Goal: Transaction & Acquisition: Purchase product/service

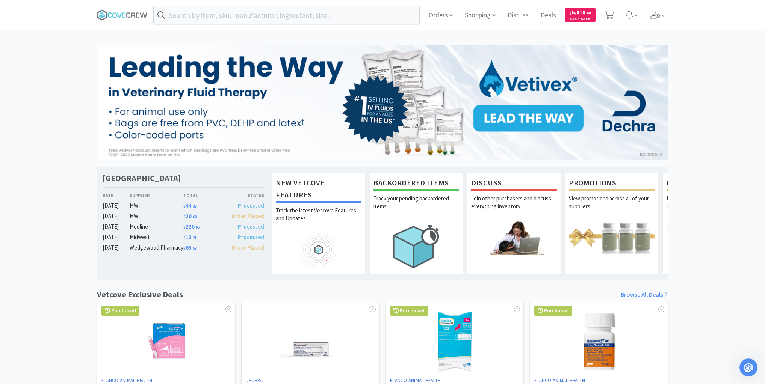
scroll to position [1, 0]
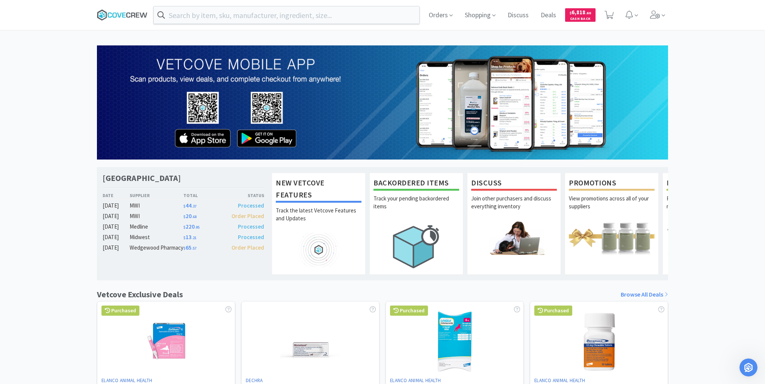
click at [133, 16] on icon at bounding box center [122, 14] width 51 height 11
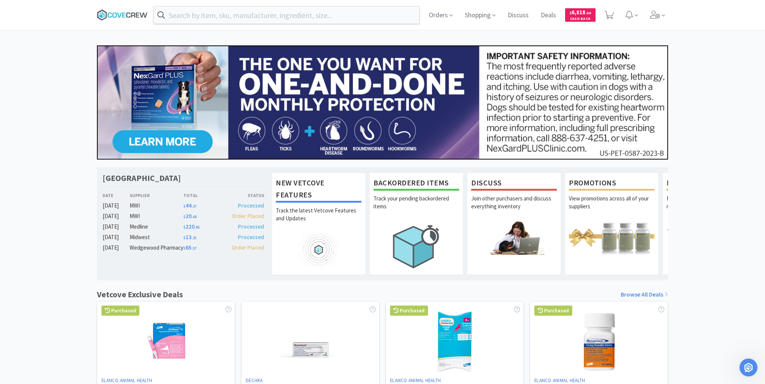
click at [134, 17] on icon at bounding box center [122, 14] width 51 height 11
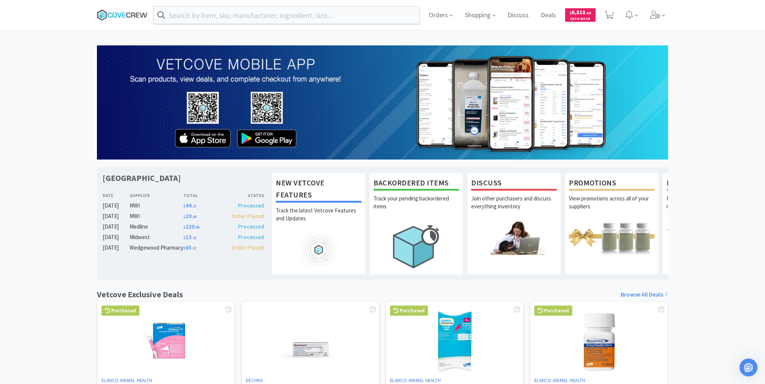
click at [125, 12] on icon at bounding box center [122, 14] width 51 height 11
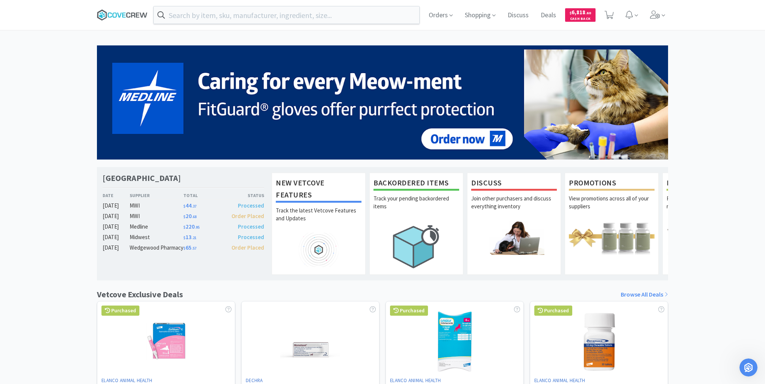
click at [132, 9] on icon at bounding box center [122, 14] width 51 height 11
click at [129, 15] on icon at bounding box center [122, 14] width 51 height 11
click at [128, 12] on icon at bounding box center [122, 14] width 51 height 11
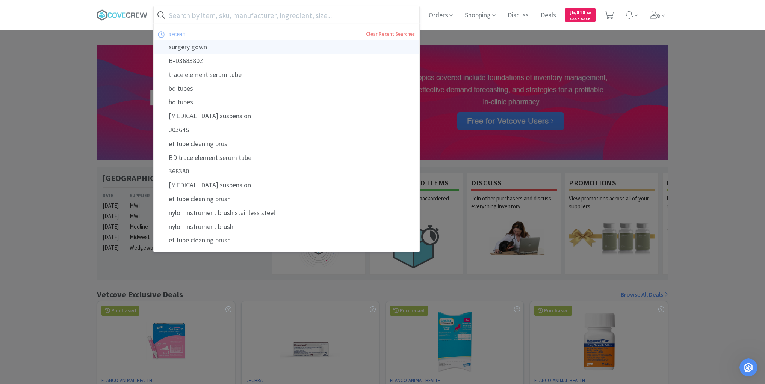
drag, startPoint x: 334, startPoint y: 12, endPoint x: 321, endPoint y: 41, distance: 31.5
click at [335, 14] on input "text" at bounding box center [286, 14] width 265 height 17
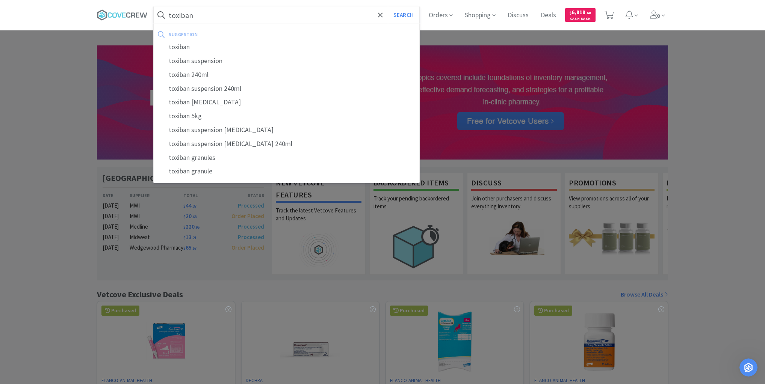
type input "toxiban"
click at [388, 6] on button "Search" at bounding box center [403, 14] width 31 height 17
